Goal: Information Seeking & Learning: Find specific fact

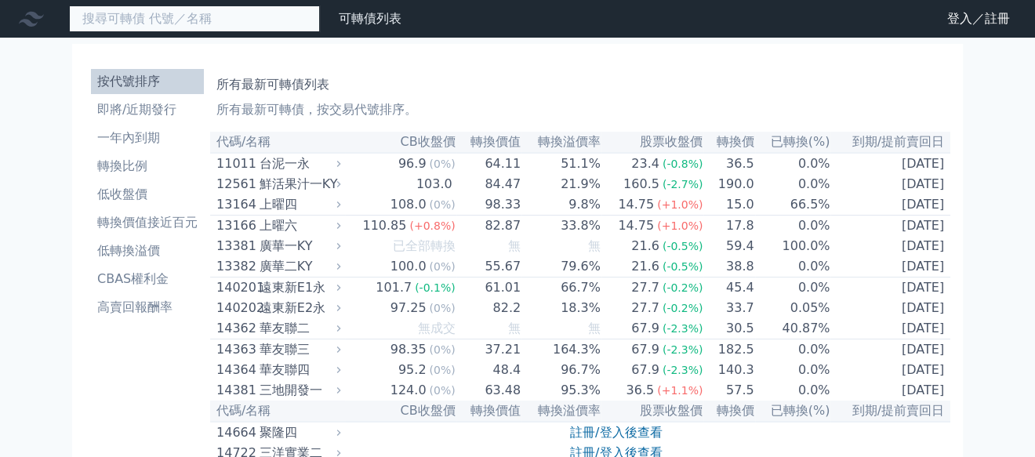
click at [96, 12] on input at bounding box center [194, 18] width 251 height 27
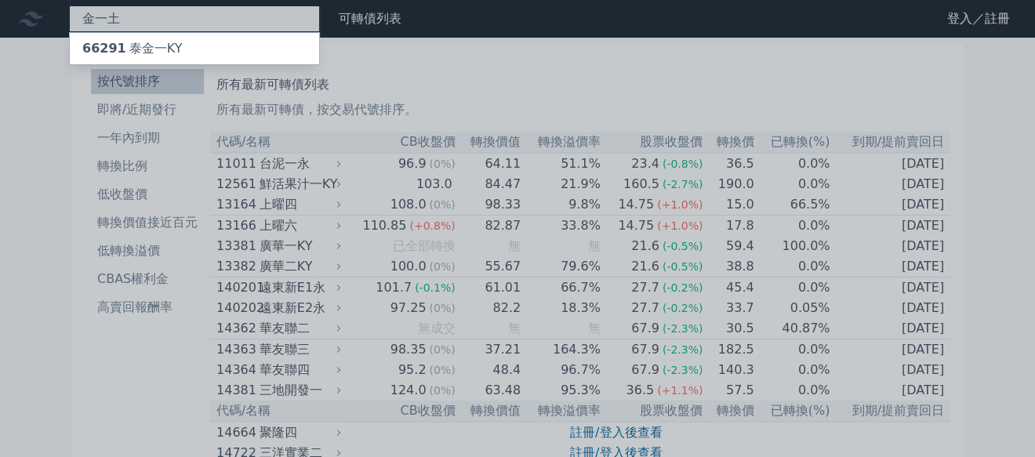
type input "鈓"
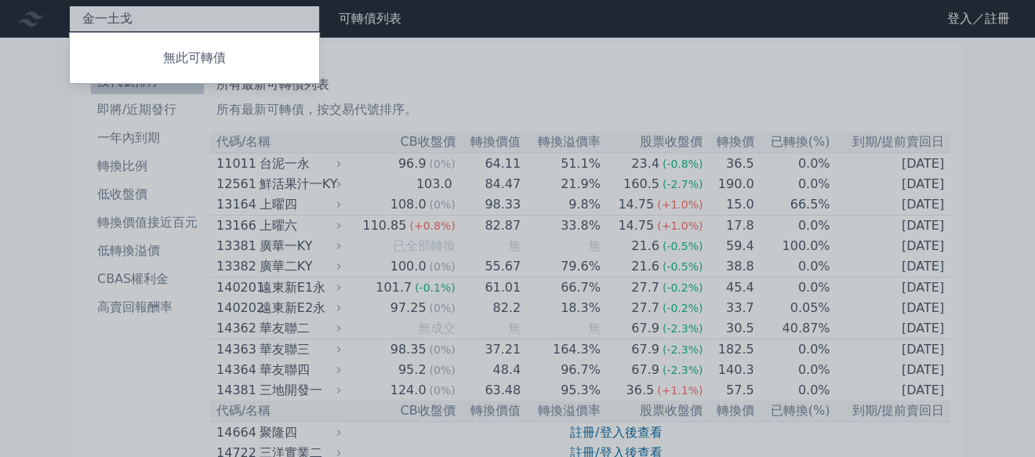
type input "鈺"
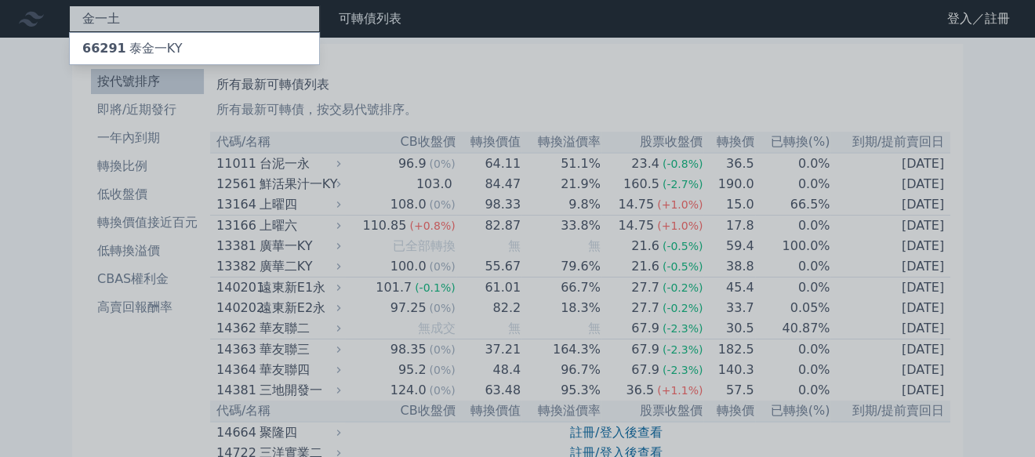
type input "鈓"
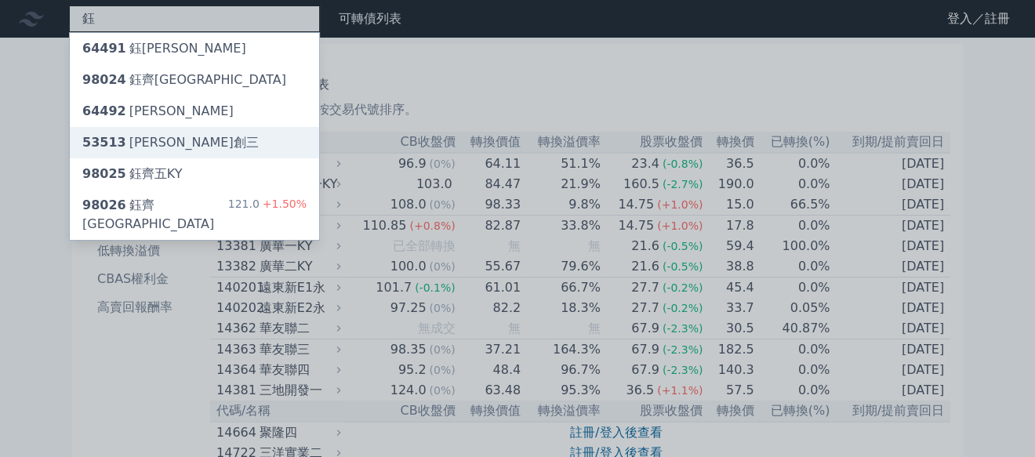
type input "鈺"
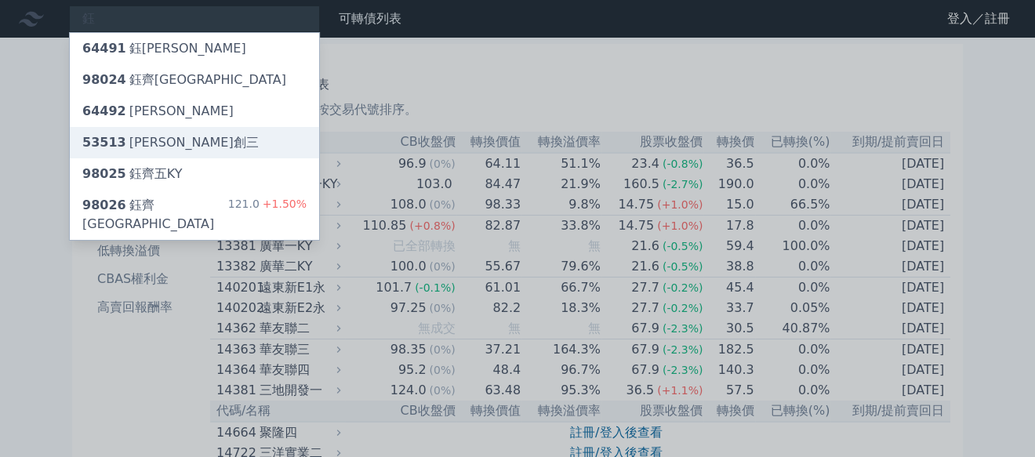
click at [165, 145] on div "53513 [PERSON_NAME]創三" at bounding box center [194, 142] width 249 height 31
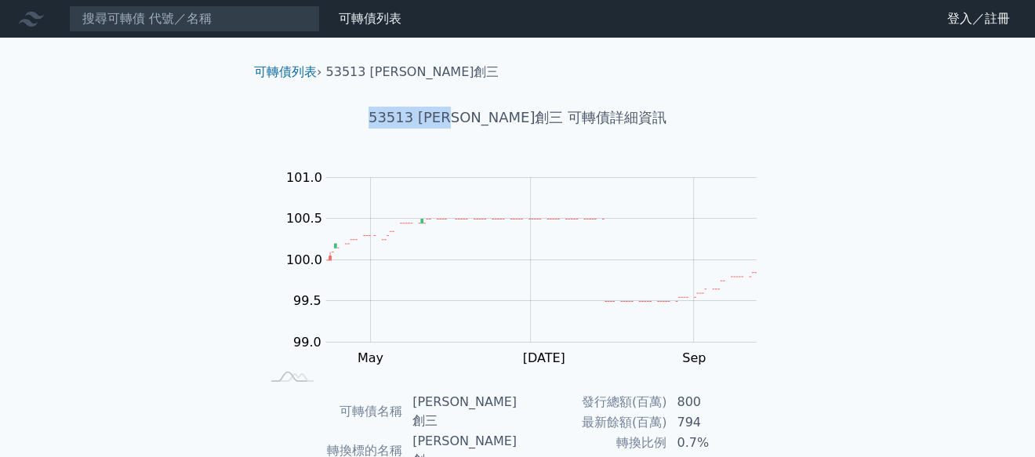
drag, startPoint x: 515, startPoint y: 118, endPoint x: 404, endPoint y: 113, distance: 110.7
click at [404, 113] on h1 "53513 [PERSON_NAME]創三 可轉債詳細資訊" at bounding box center [518, 118] width 552 height 22
copy h1 "53513 [PERSON_NAME]創三"
